Goal: Task Accomplishment & Management: Complete application form

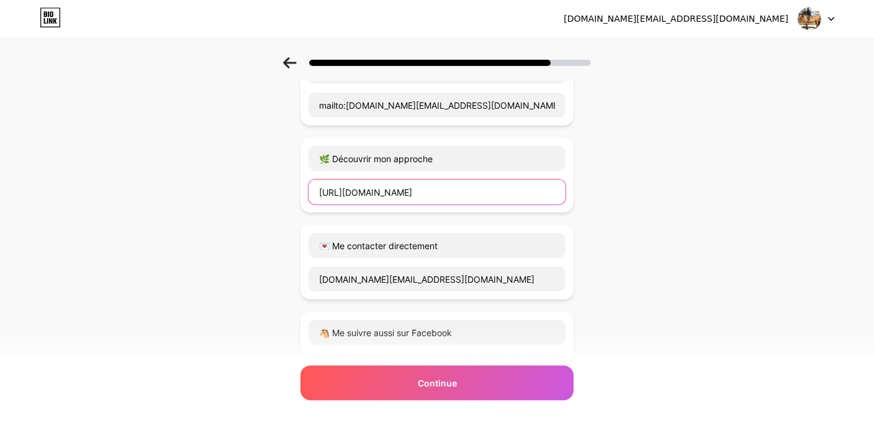
drag, startPoint x: 560, startPoint y: 191, endPoint x: 289, endPoint y: 194, distance: 271.3
click at [308, 194] on input "[URL][DOMAIN_NAME]" at bounding box center [436, 191] width 257 height 25
type input "h"
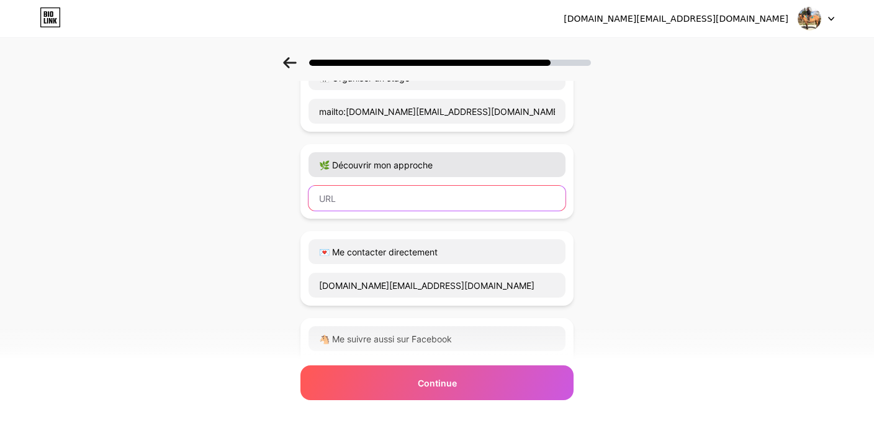
scroll to position [100, 6]
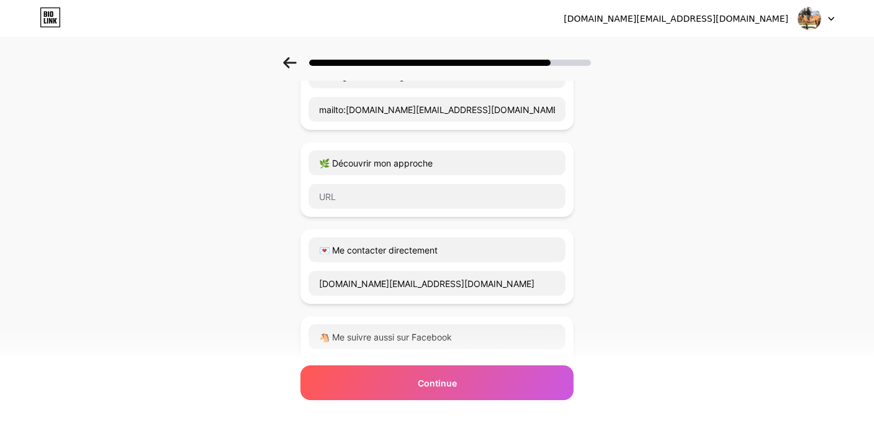
click at [571, 177] on div "🌿 Découvrir mon approche" at bounding box center [436, 179] width 273 height 74
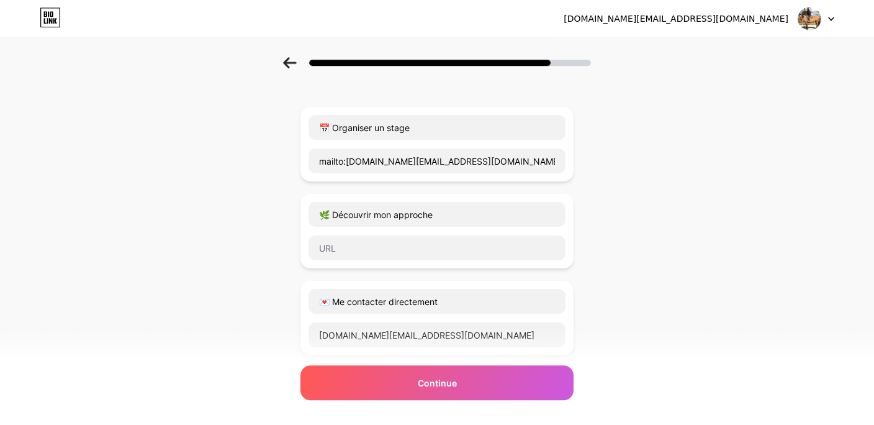
scroll to position [51, 6]
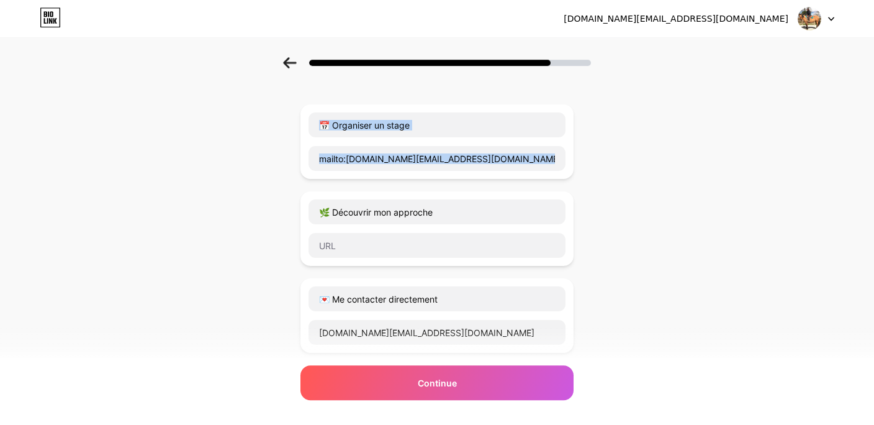
drag, startPoint x: 567, startPoint y: 223, endPoint x: 680, endPoint y: 178, distance: 120.9
click at [680, 178] on div "Start with a link Add anything you want your followers to see. 📅 Organiser un s…" at bounding box center [437, 354] width 874 height 697
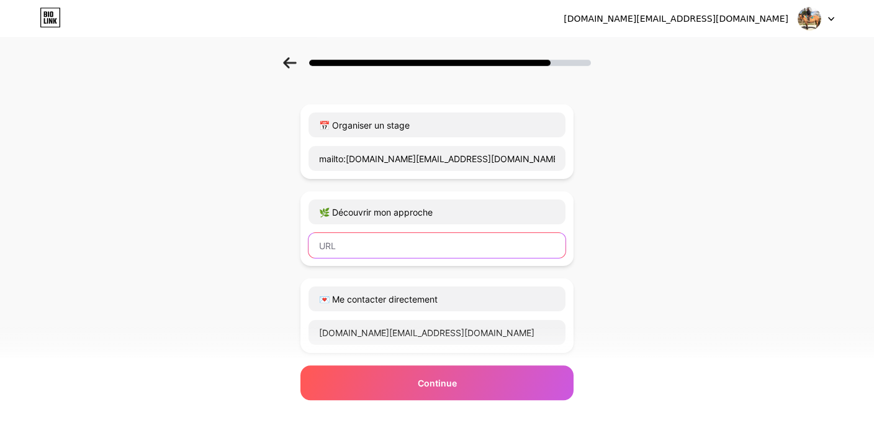
drag, startPoint x: 529, startPoint y: 249, endPoint x: 751, endPoint y: 225, distance: 222.8
click at [565, 233] on input "text" at bounding box center [436, 245] width 257 height 25
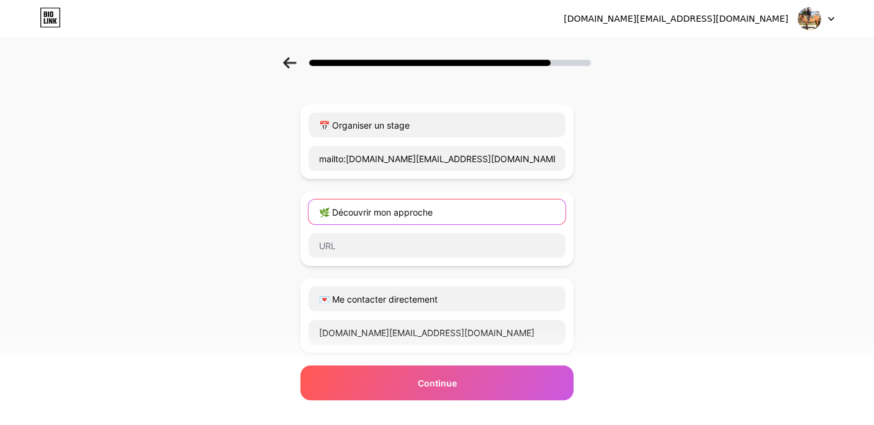
drag, startPoint x: 536, startPoint y: 214, endPoint x: 705, endPoint y: 200, distance: 170.0
click at [565, 202] on input "🌿 Découvrir mon approche" at bounding box center [436, 211] width 257 height 25
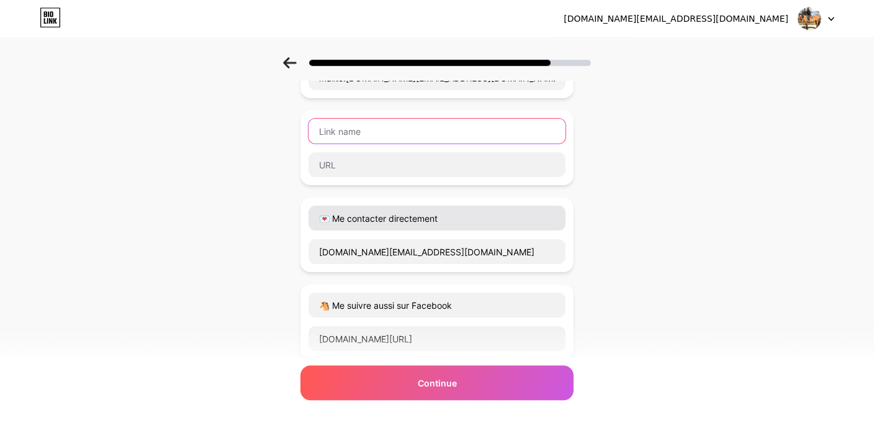
scroll to position [129, 3]
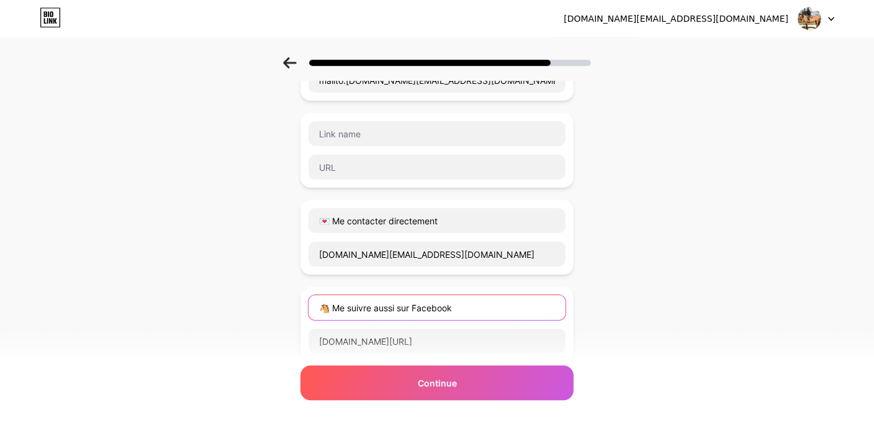
drag, startPoint x: 461, startPoint y: 310, endPoint x: 310, endPoint y: 306, distance: 150.9
click at [310, 306] on input "🐴 Me suivre aussi sur Facebook" at bounding box center [436, 307] width 257 height 25
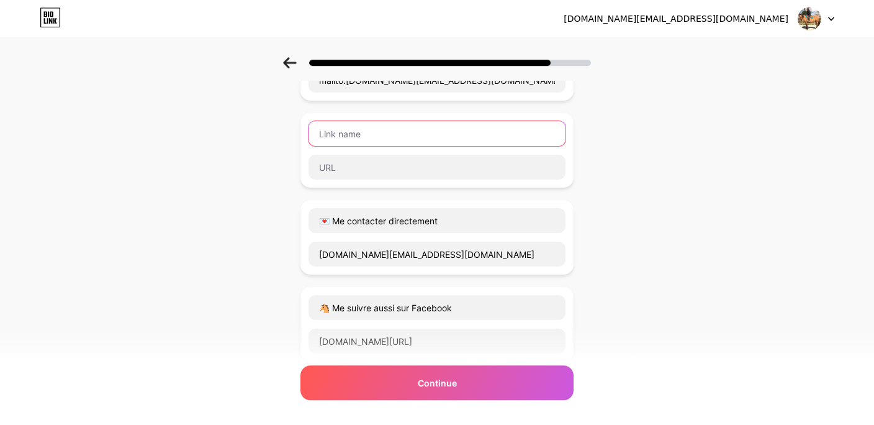
click at [362, 134] on input "text" at bounding box center [436, 133] width 257 height 25
paste input "🐴 Me suivre aussi sur Facebook"
type input "🐴 Me suivre aussi sur Facebook"
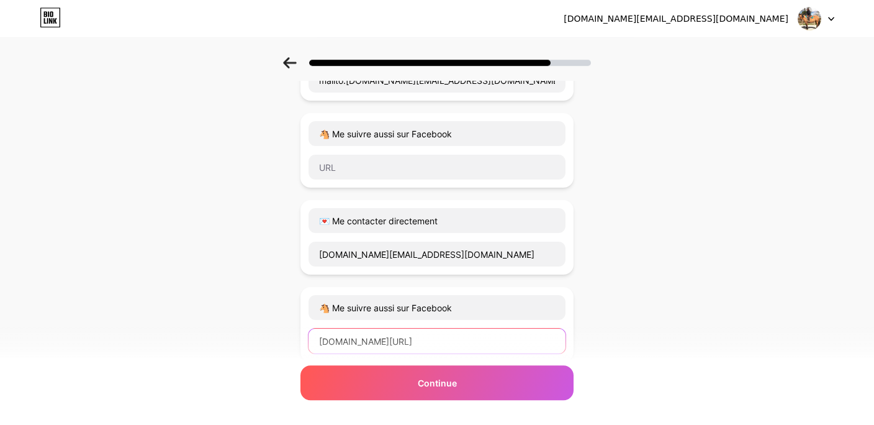
click at [408, 342] on input "[DOMAIN_NAME][URL]" at bounding box center [436, 340] width 257 height 25
drag, startPoint x: 557, startPoint y: 341, endPoint x: 307, endPoint y: 338, distance: 250.2
click at [308, 338] on input "[DOMAIN_NAME][URL]" at bounding box center [436, 340] width 257 height 25
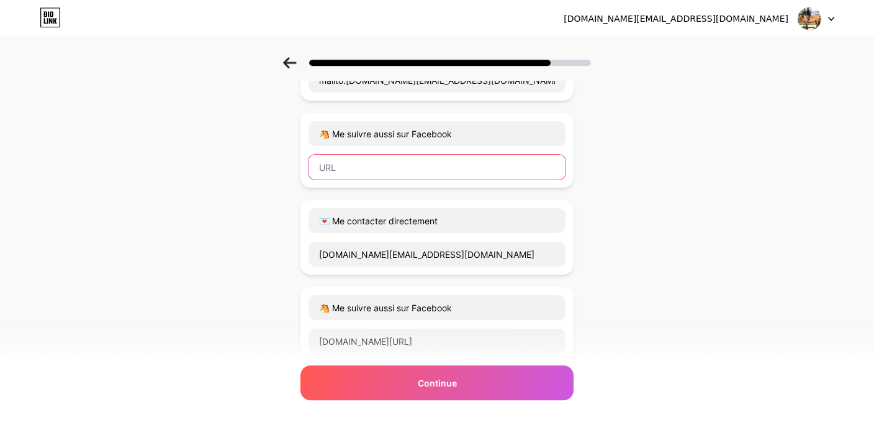
click at [333, 169] on input "text" at bounding box center [436, 167] width 257 height 25
paste input "[DOMAIN_NAME][URL]"
type input "[DOMAIN_NAME][URL]"
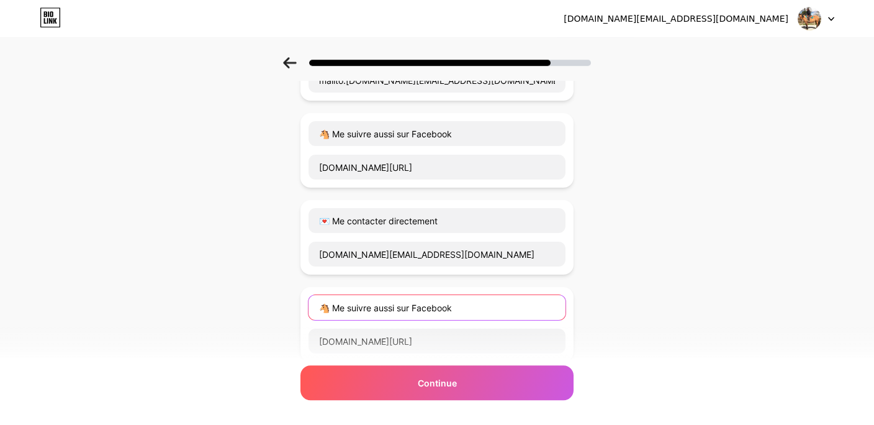
drag, startPoint x: 469, startPoint y: 310, endPoint x: 276, endPoint y: 302, distance: 193.2
click at [308, 302] on input "🐴 Me suivre aussi sur Facebook" at bounding box center [436, 307] width 257 height 25
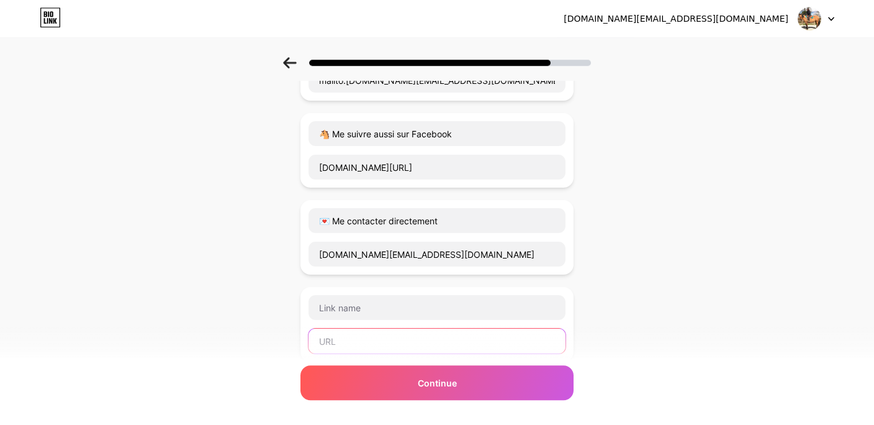
drag, startPoint x: 483, startPoint y: 347, endPoint x: 486, endPoint y: 277, distance: 69.6
click at [486, 328] on input "text" at bounding box center [436, 340] width 257 height 25
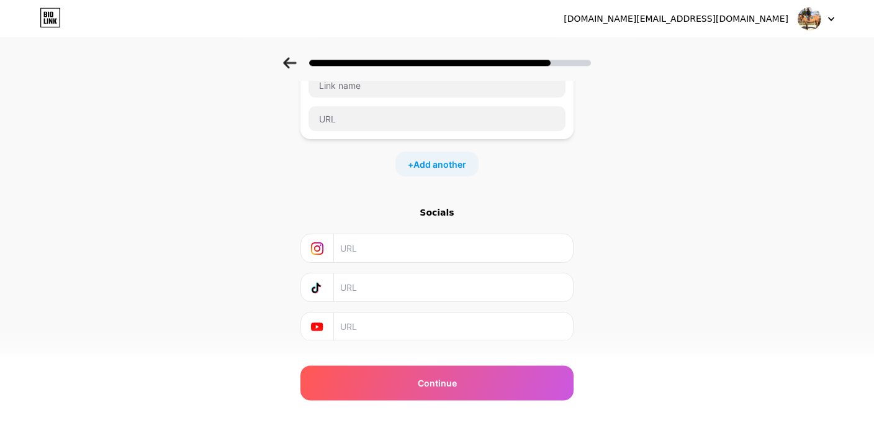
scroll to position [356, 1]
paste input "[URL][DOMAIN_NAME]"
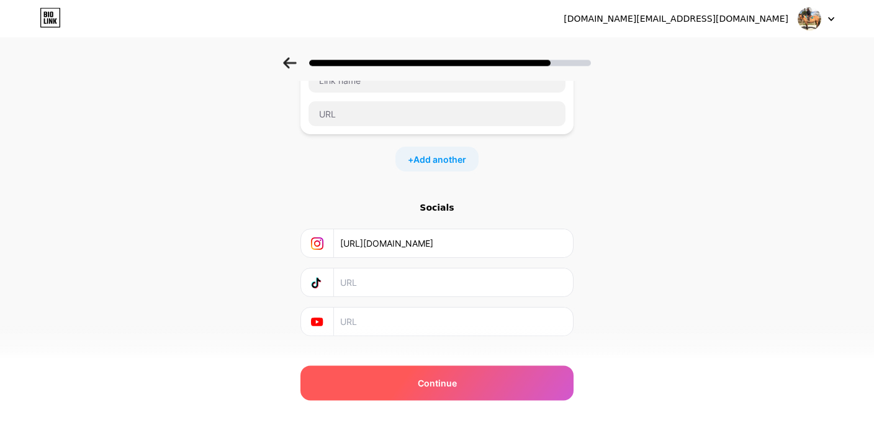
type input "[URL][DOMAIN_NAME]"
click at [441, 381] on span "Continue" at bounding box center [437, 382] width 39 height 13
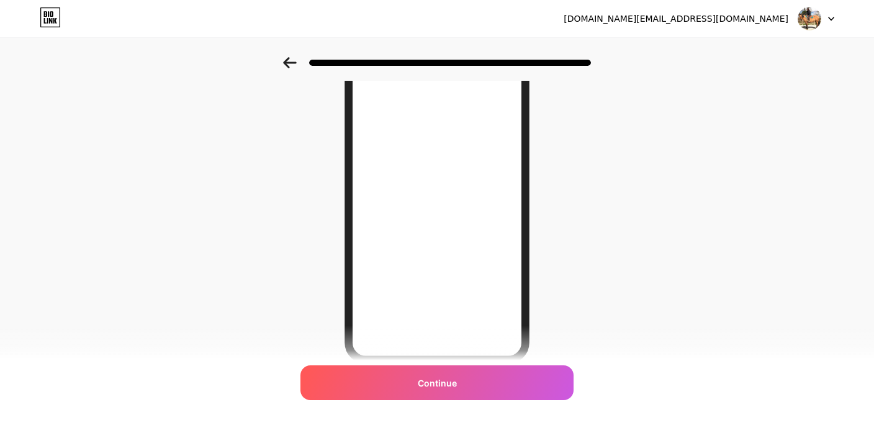
scroll to position [199, 1]
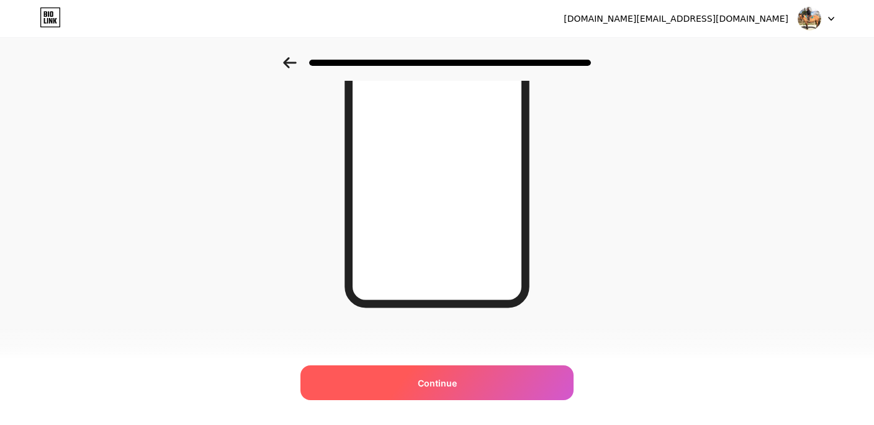
click at [447, 379] on span "Continue" at bounding box center [437, 382] width 39 height 13
